Goal: Task Accomplishment & Management: Use online tool/utility

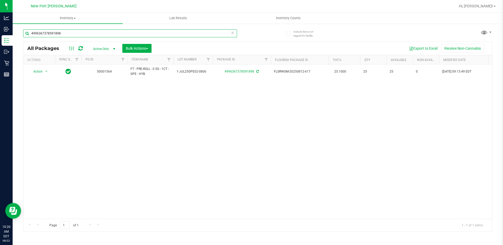
click at [64, 33] on input "4996367378591898" at bounding box center [130, 33] width 214 height 8
type input "4"
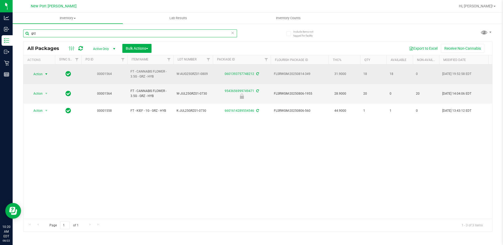
type input "grz"
click at [47, 72] on span "select" at bounding box center [46, 74] width 4 height 4
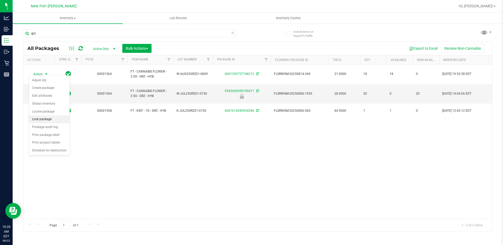
click at [40, 118] on li "Lock package" at bounding box center [49, 119] width 41 height 8
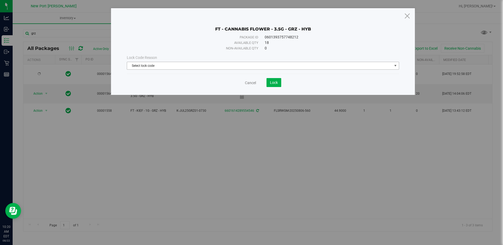
click at [395, 66] on span "select" at bounding box center [395, 66] width 4 height 4
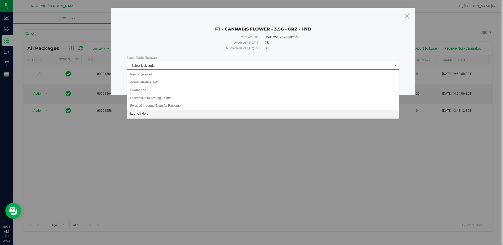
click at [137, 113] on li "Launch Hold" at bounding box center [262, 114] width 271 height 8
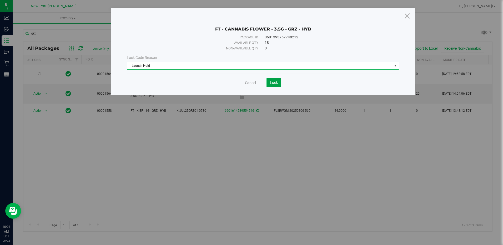
click at [271, 83] on span "Lock" at bounding box center [274, 82] width 8 height 4
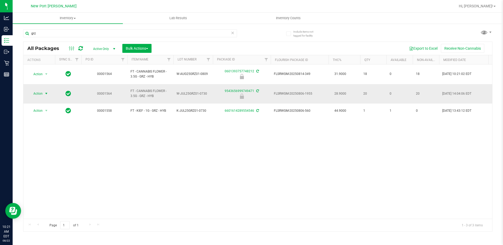
click at [47, 91] on span "select" at bounding box center [46, 93] width 4 height 4
click at [45, 145] on li "Unlock package" at bounding box center [46, 149] width 34 height 8
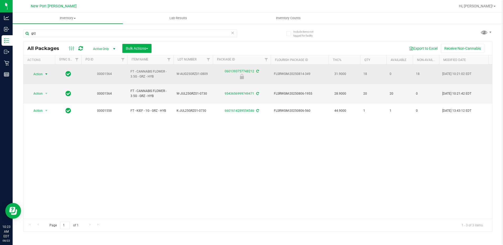
click at [46, 72] on span "select" at bounding box center [46, 74] width 4 height 4
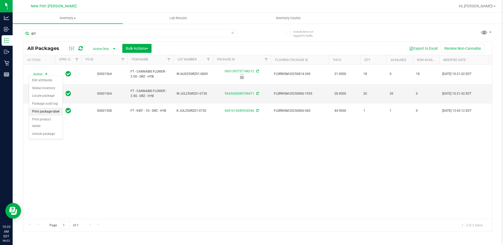
click at [42, 112] on li "Print package label" at bounding box center [46, 112] width 34 height 8
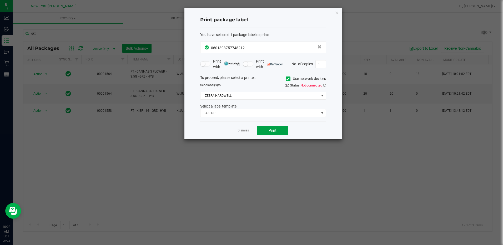
click at [279, 129] on button "Print" at bounding box center [273, 130] width 32 height 9
click at [243, 131] on link "Dismiss" at bounding box center [242, 130] width 11 height 4
